Goal: Learn about a topic: Learn about a topic

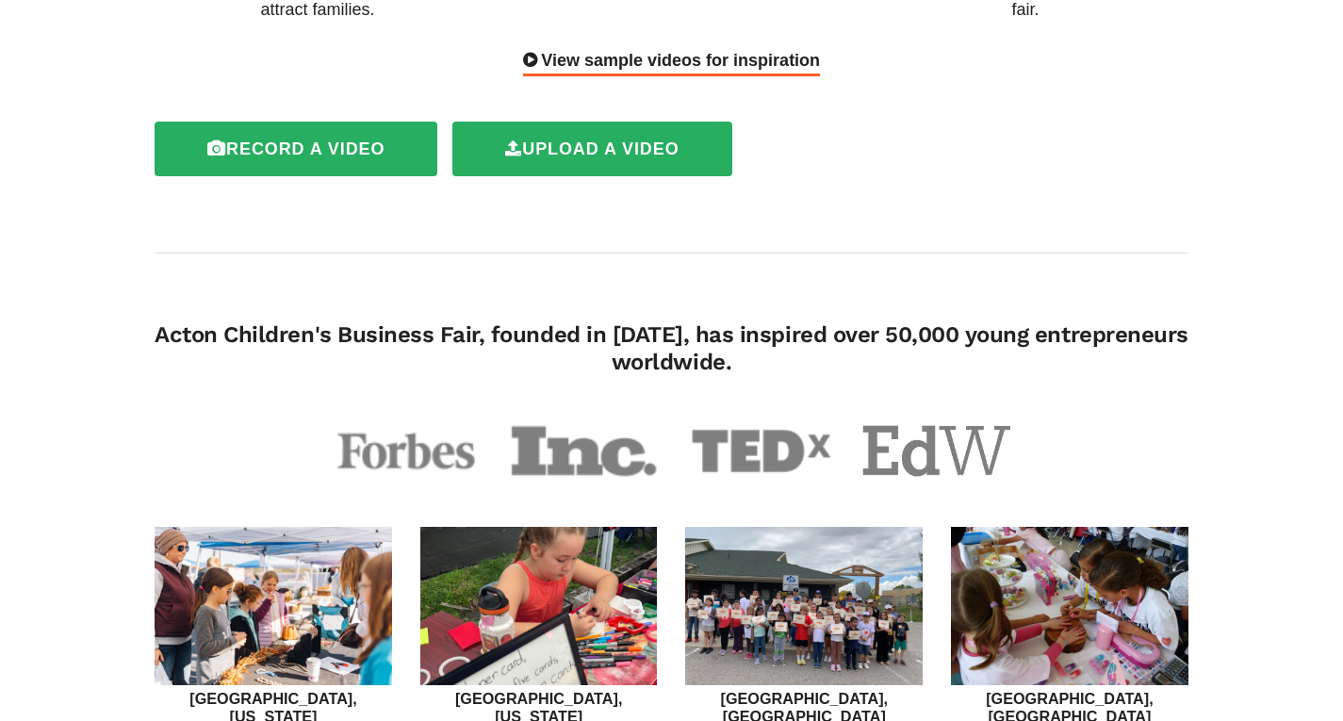
scroll to position [471, 0]
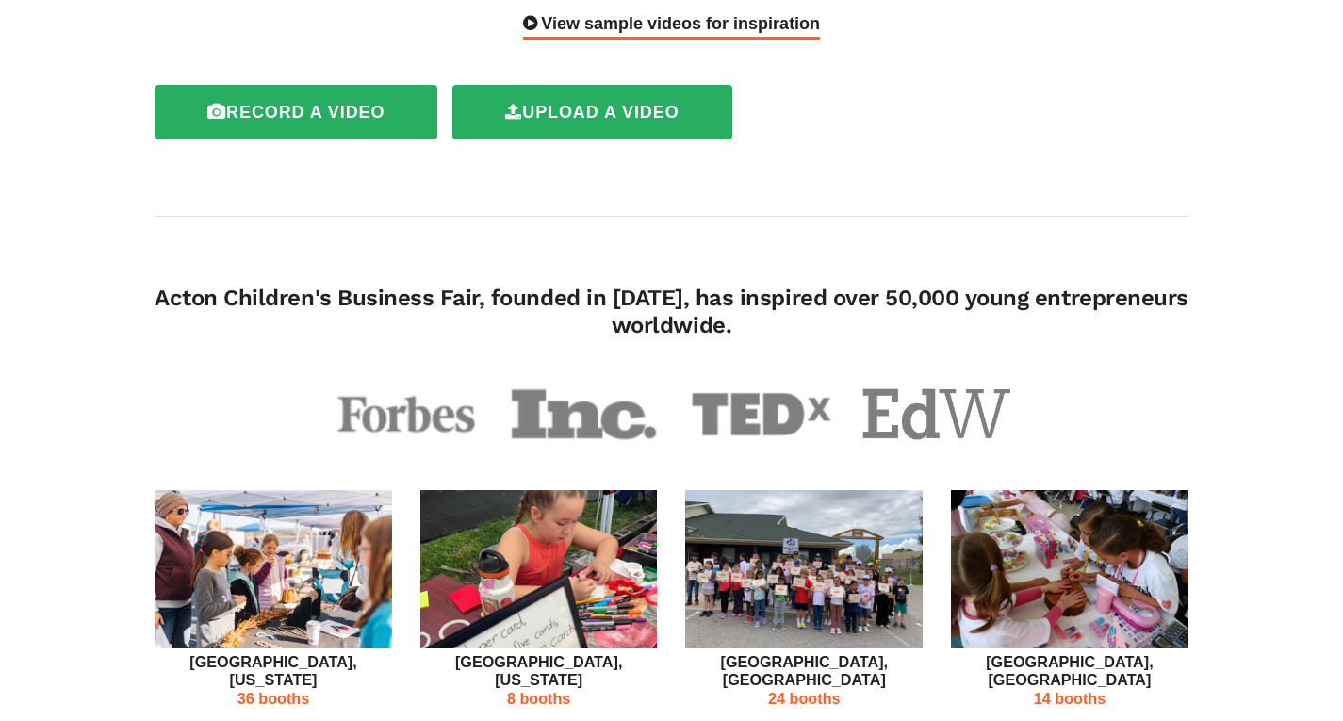
drag, startPoint x: 345, startPoint y: 257, endPoint x: 896, endPoint y: 284, distance: 551.8
click at [896, 285] on h4 "Acton Children's Business Fair, founded in [DATE], has inspired over 50,000 you…" at bounding box center [672, 312] width 1034 height 54
copy h4 "Business Fair, founded in [DATE], has inspired over 50,000 young entrepreneurs …"
click at [577, 384] on img at bounding box center [583, 413] width 149 height 59
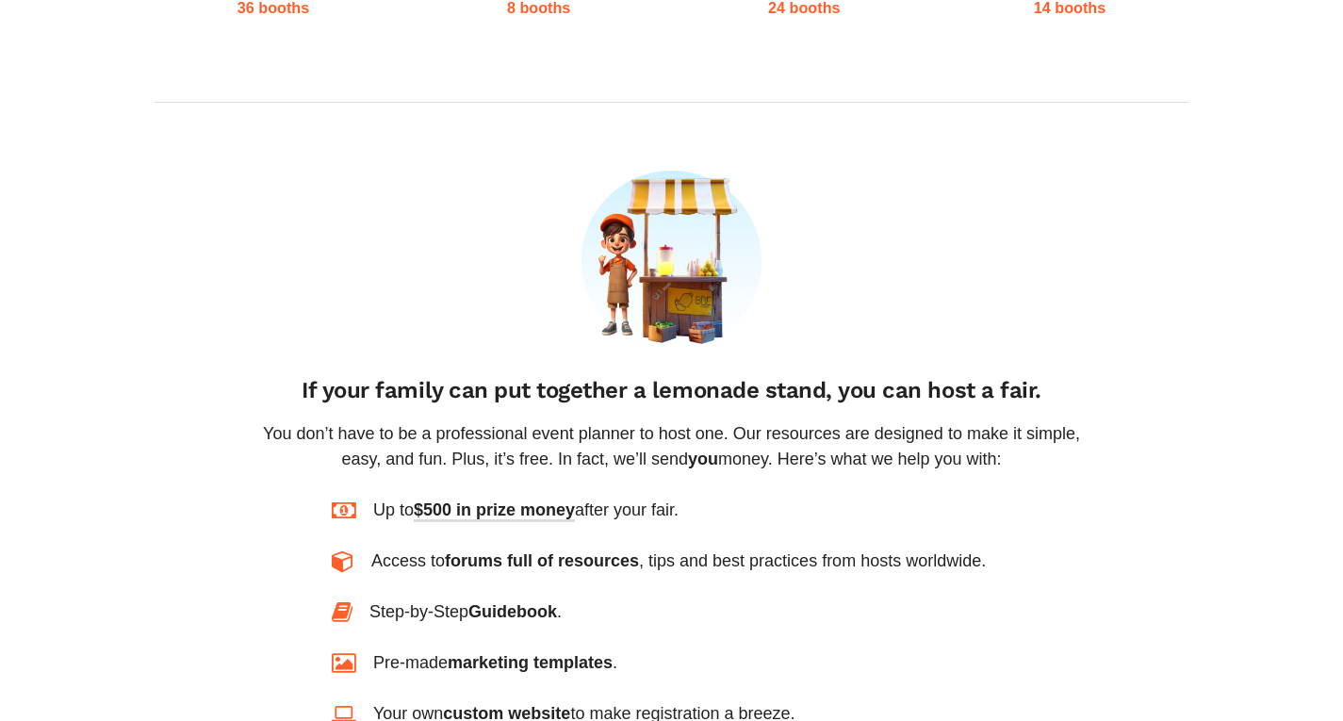
scroll to position [1225, 0]
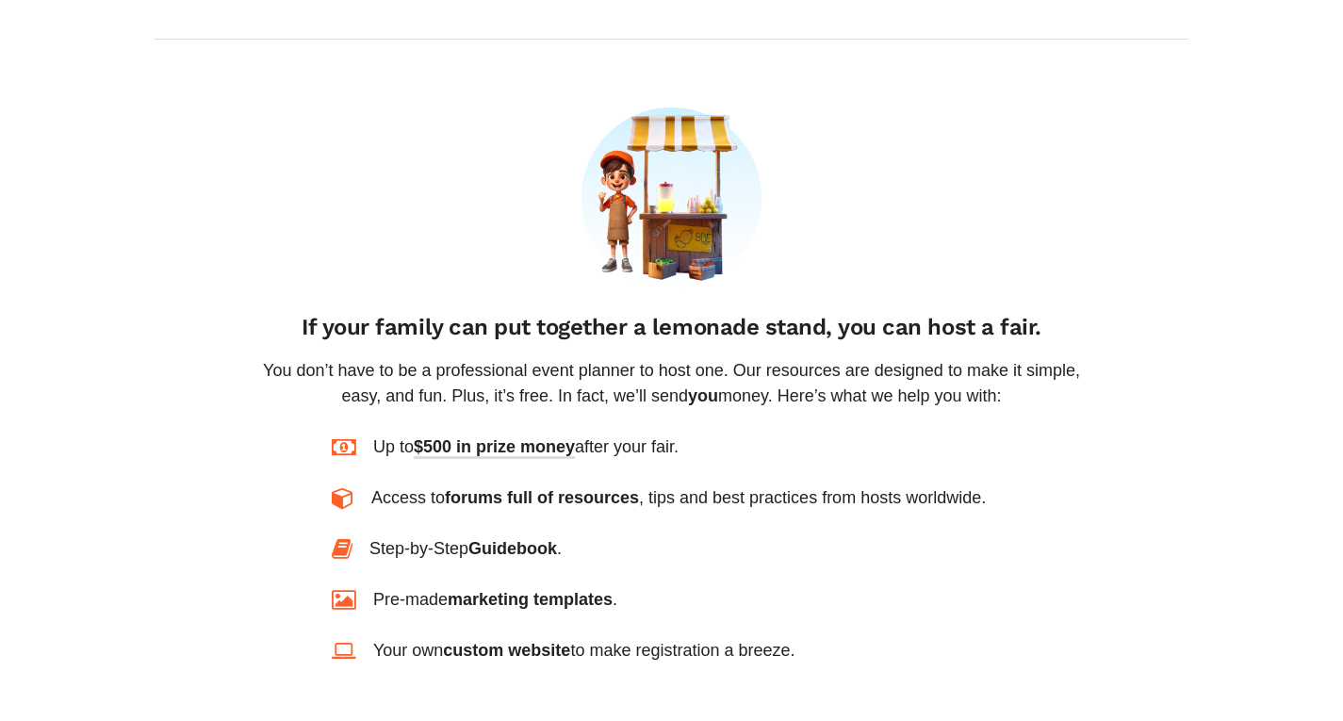
drag, startPoint x: 417, startPoint y: 271, endPoint x: 1002, endPoint y: 348, distance: 589.2
click at [1002, 348] on div "If your family can put together a lemonade stand, you can host a fair. You don’…" at bounding box center [671, 270] width 885 height 327
copy div "ily can put together a lemonade stand, you can host a fair. You don’t have to b…"
click at [878, 434] on div "Up to $500 in prize money after your fair." at bounding box center [671, 446] width 679 height 25
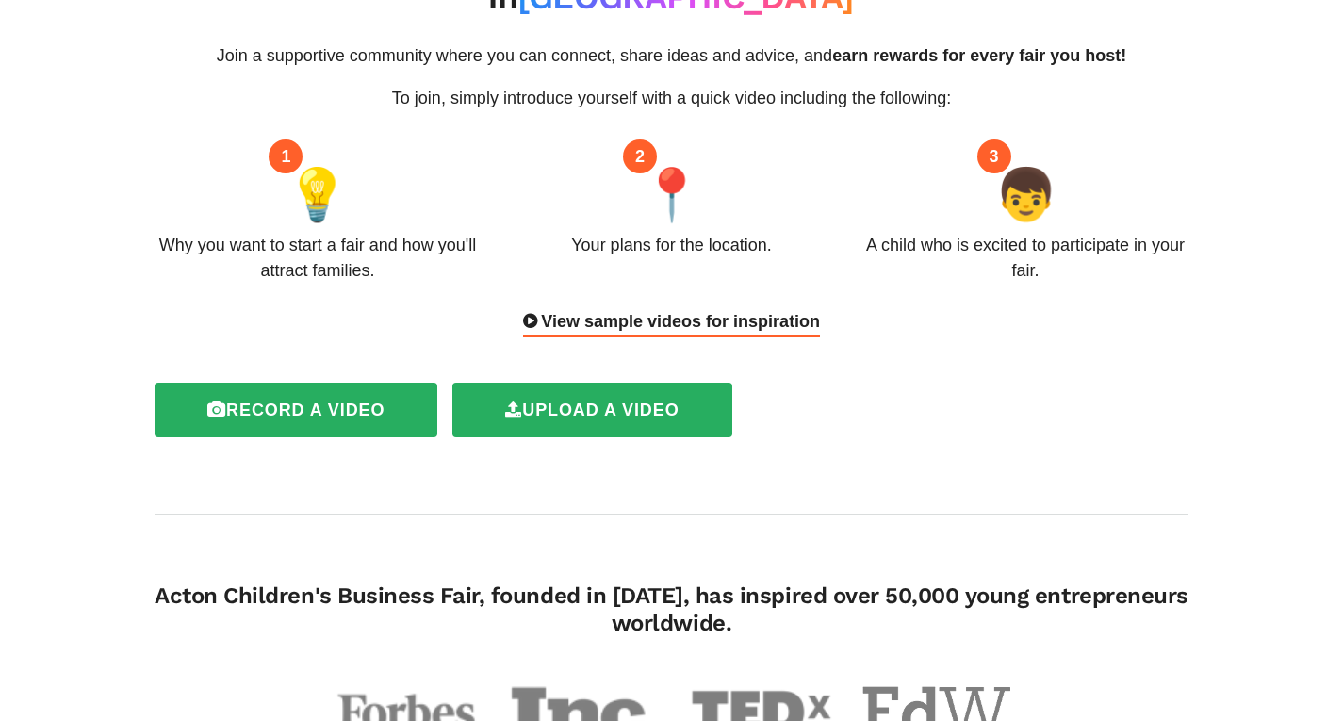
scroll to position [0, 0]
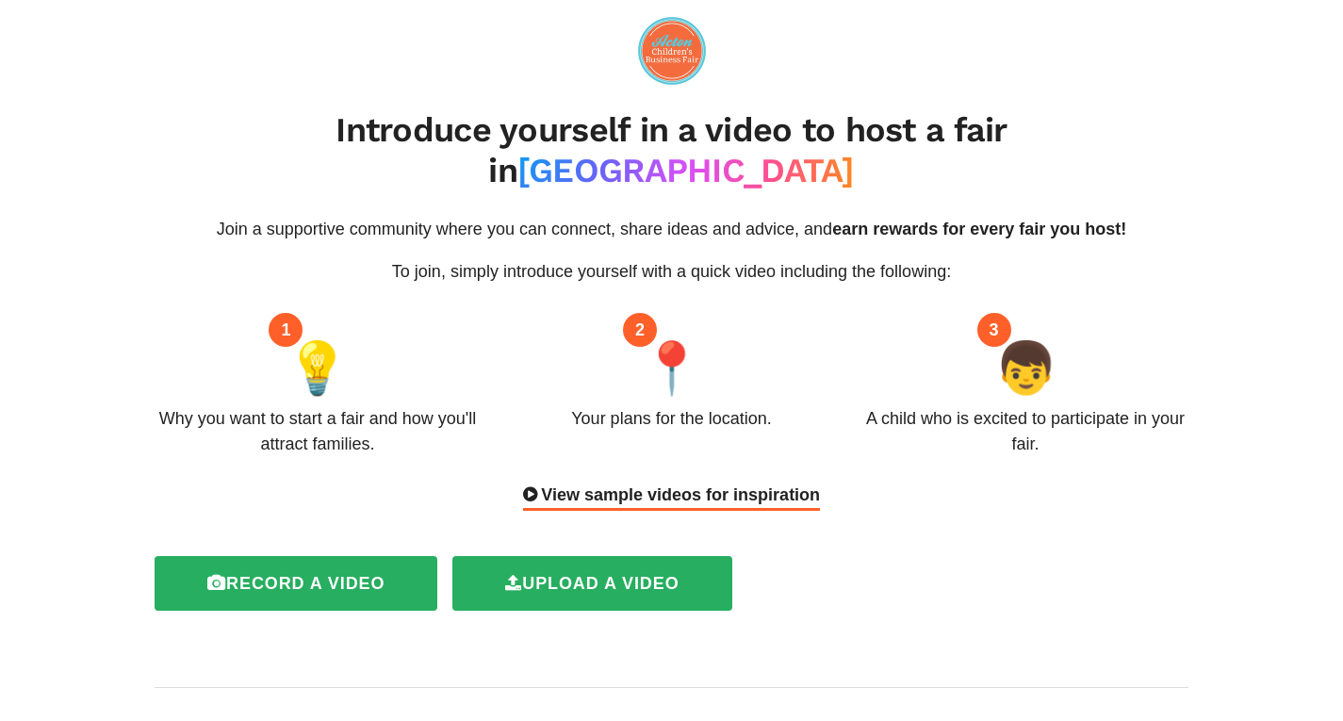
click at [1092, 249] on div "Join a supportive community where you can connect, share ideas and advice, and …" at bounding box center [671, 364] width 1062 height 294
